Goal: Task Accomplishment & Management: Manage account settings

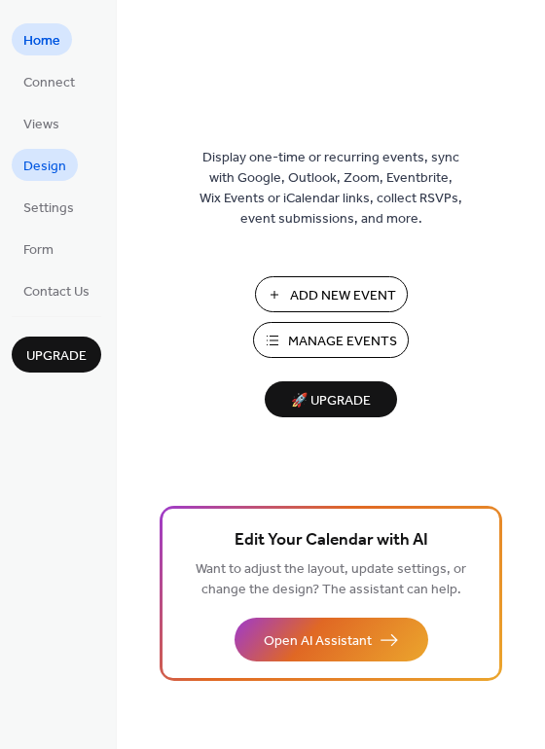
click at [25, 175] on span "Design" at bounding box center [44, 167] width 43 height 20
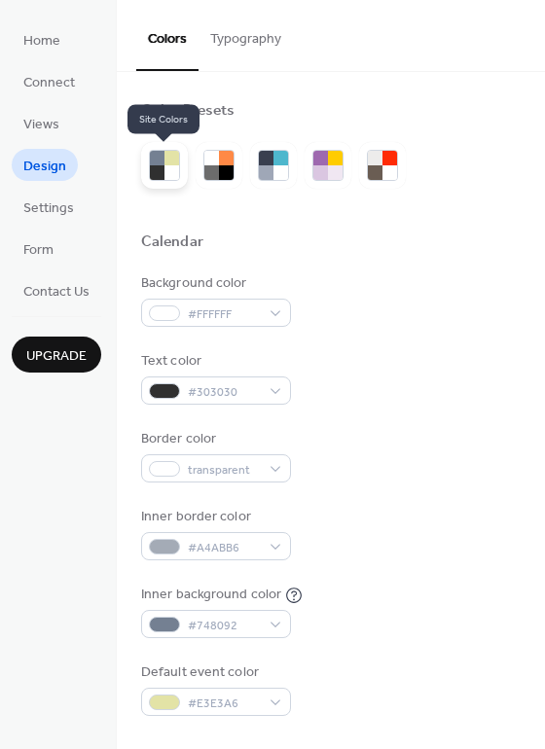
click at [151, 179] on div at bounding box center [157, 172] width 15 height 15
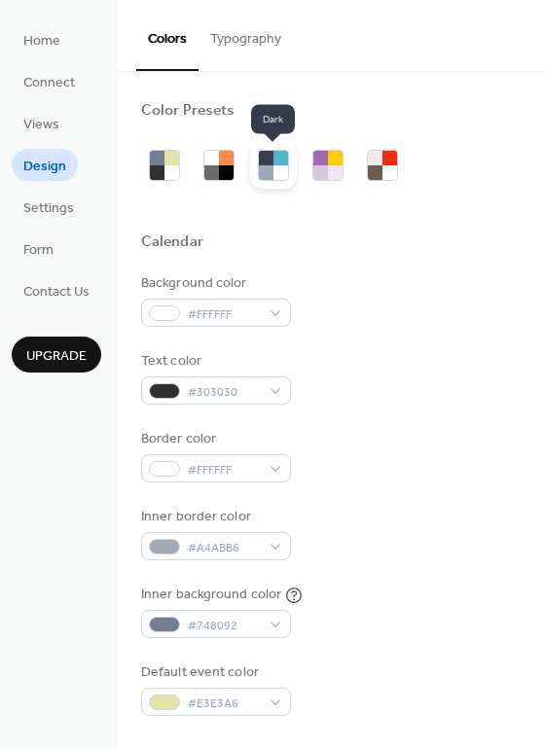
click at [283, 174] on div at bounding box center [280, 172] width 15 height 15
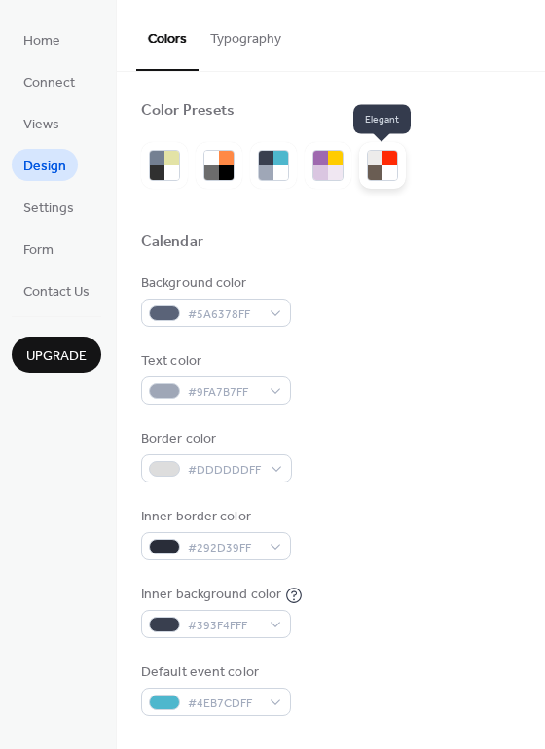
click at [379, 165] on div at bounding box center [375, 158] width 15 height 15
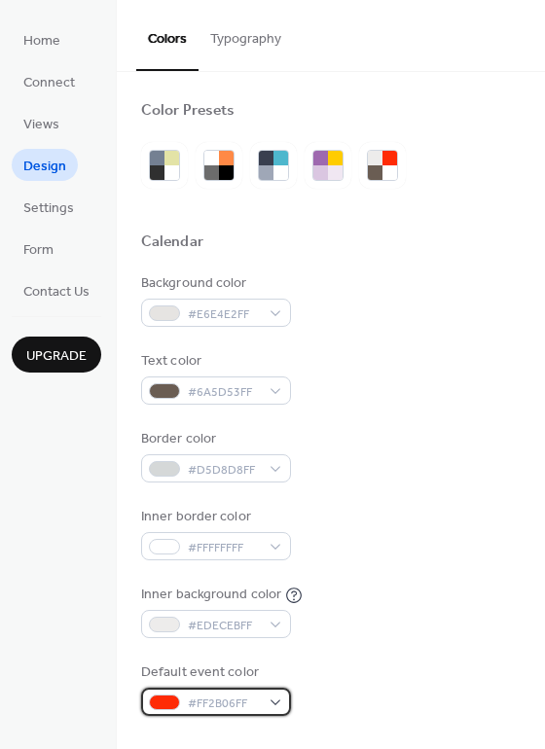
click at [264, 701] on div "#FF2B06FF" at bounding box center [216, 701] width 150 height 28
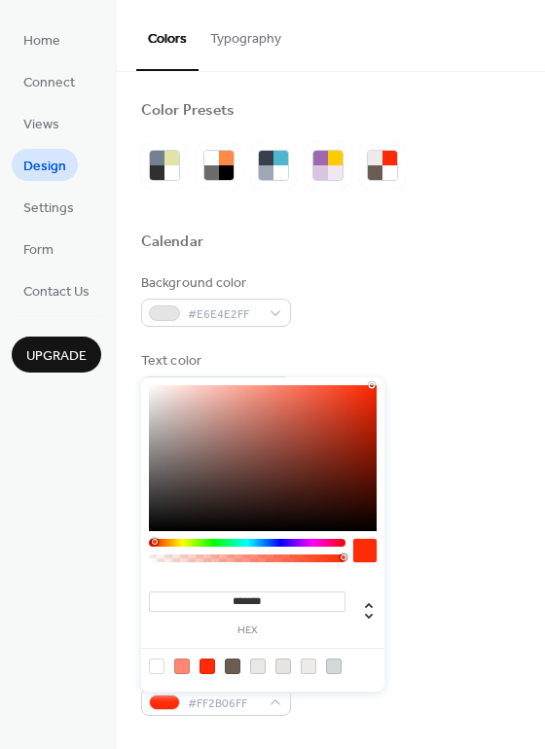
click at [178, 669] on div at bounding box center [182, 666] width 16 height 16
click at [213, 545] on div at bounding box center [247, 543] width 196 height 8
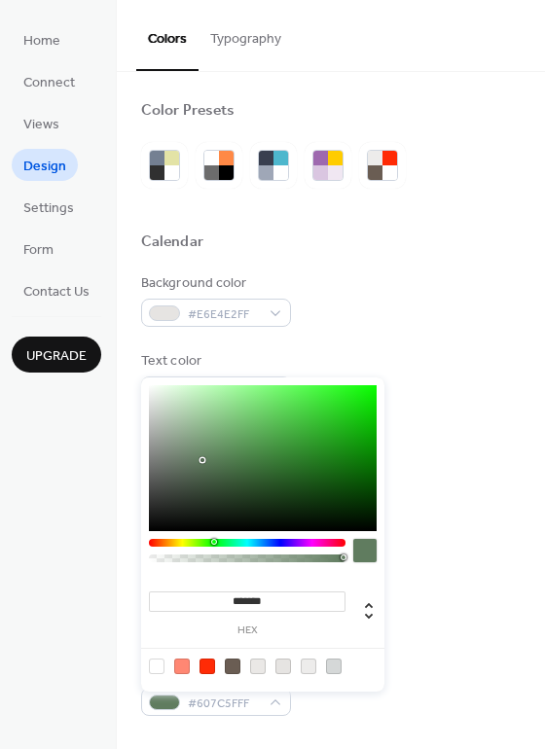
click at [202, 460] on div at bounding box center [263, 458] width 228 height 146
click at [212, 441] on div at bounding box center [263, 458] width 228 height 146
click at [216, 436] on div at bounding box center [263, 458] width 228 height 146
type input "*******"
click at [208, 421] on div at bounding box center [263, 458] width 228 height 146
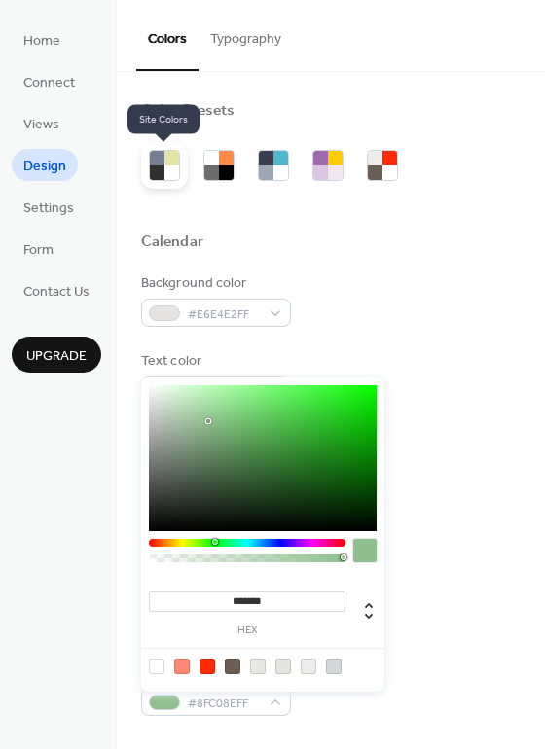
drag, startPoint x: 164, startPoint y: 171, endPoint x: 142, endPoint y: 171, distance: 22.4
click at [164, 171] on div at bounding box center [171, 172] width 15 height 15
